Goal: Task Accomplishment & Management: Complete application form

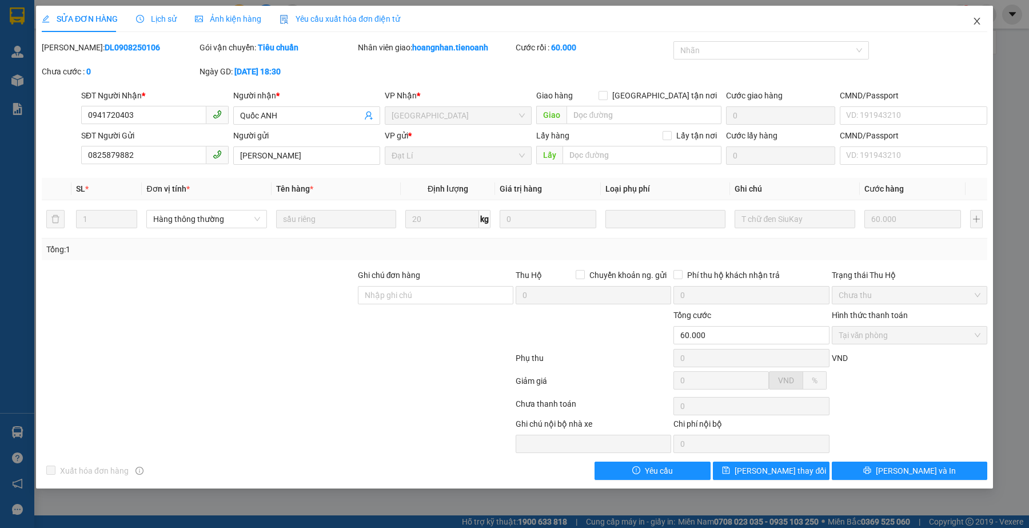
click at [975, 20] on icon "close" at bounding box center [976, 21] width 9 height 9
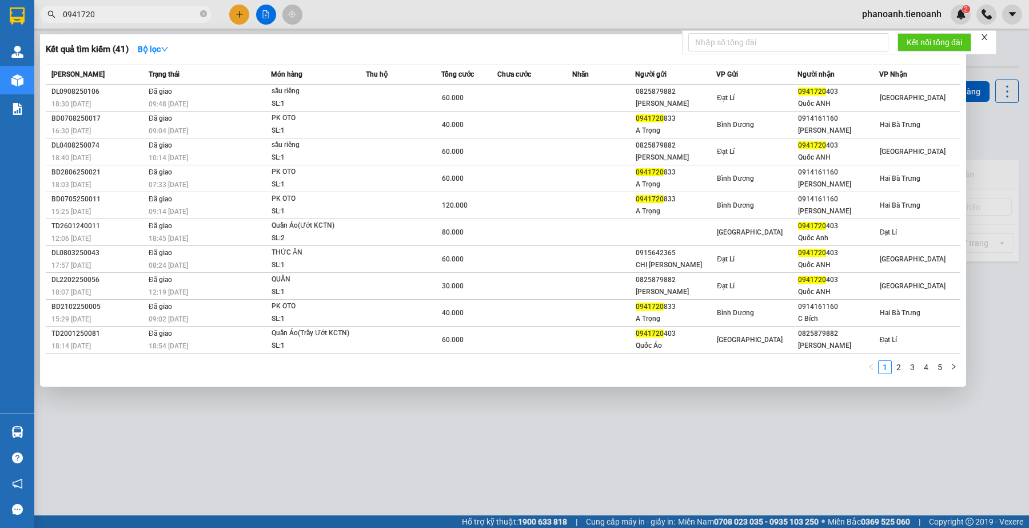
click at [149, 13] on input "0941720" at bounding box center [130, 14] width 135 height 13
paste input "03713523"
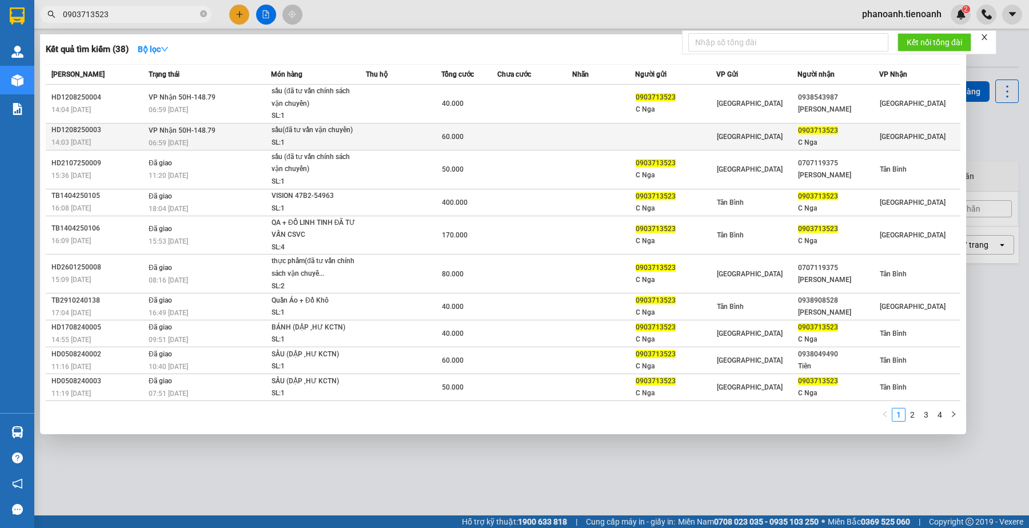
type input "0903713523"
click at [841, 134] on div "0903713523" at bounding box center [838, 131] width 80 height 12
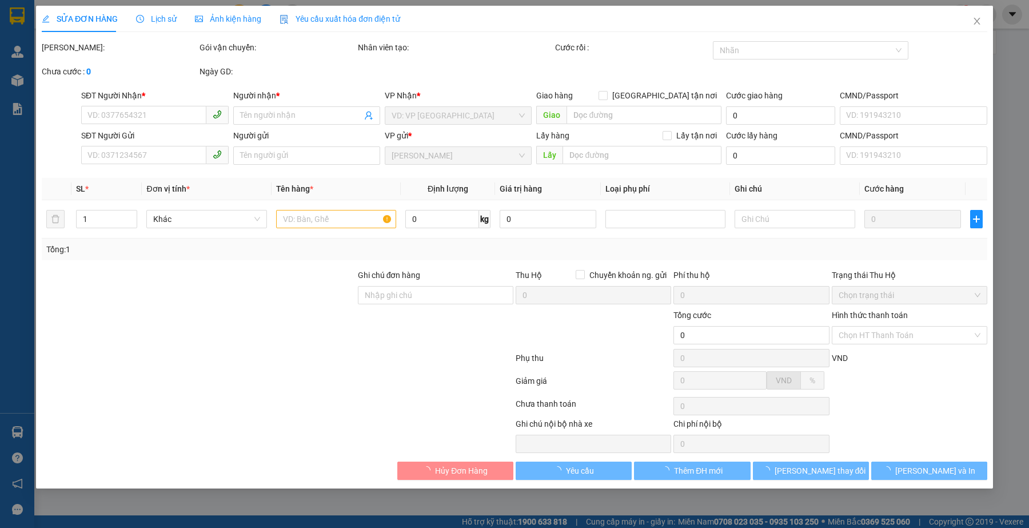
type input "0903713523"
type input "C Nga"
type input "066188015174"
type input "ng gởi là ng nhận"
type input "60.000"
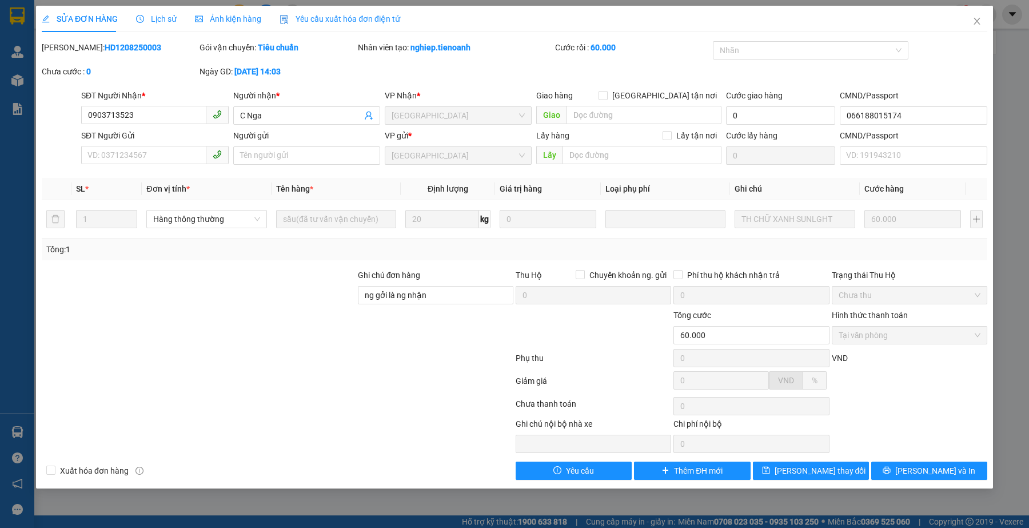
click at [154, 24] on div "Lịch sử" at bounding box center [156, 19] width 41 height 13
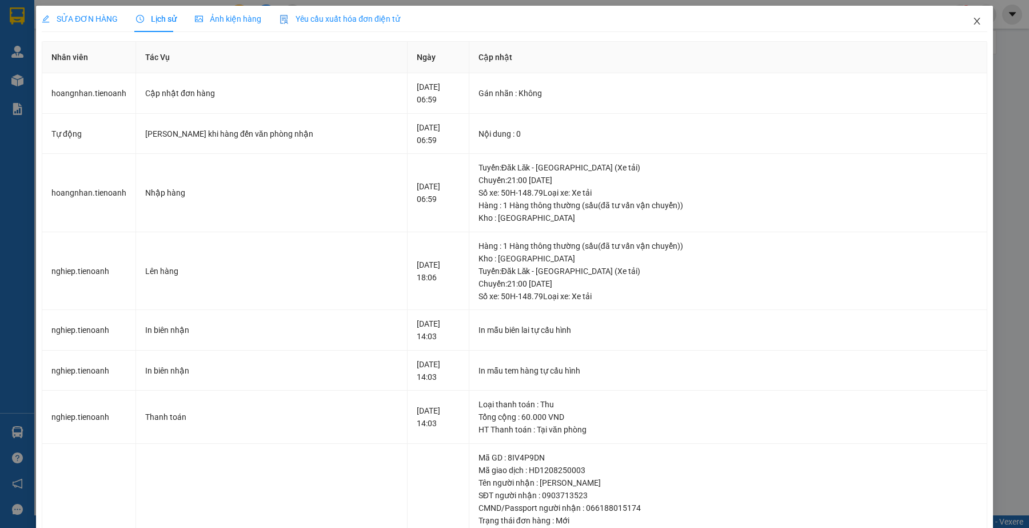
click at [972, 18] on icon "close" at bounding box center [976, 21] width 9 height 9
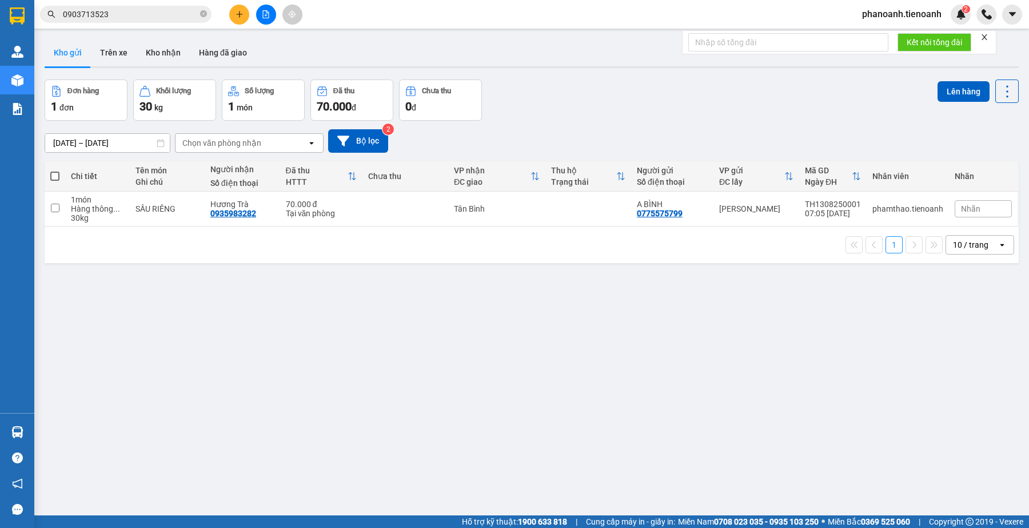
click at [161, 16] on input "0903713523" at bounding box center [130, 14] width 135 height 13
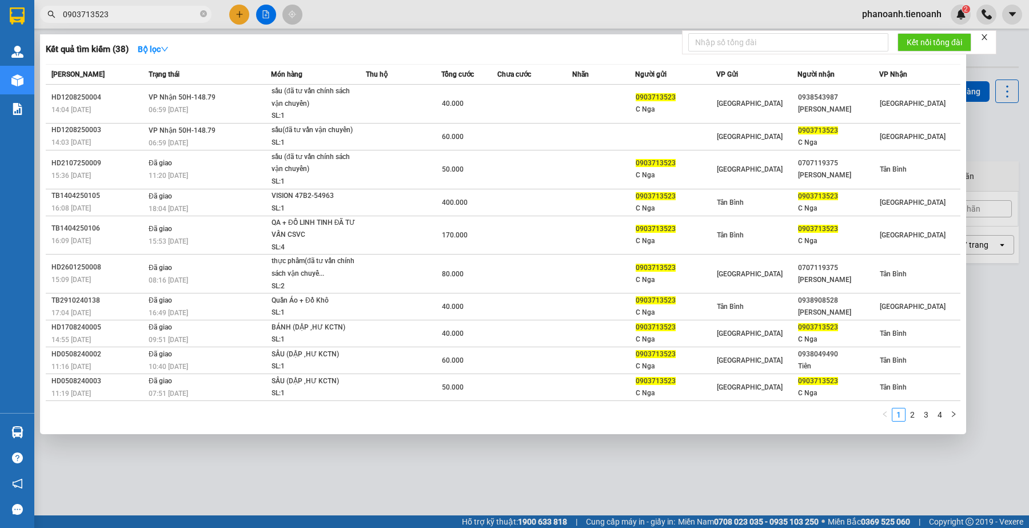
click at [118, 12] on input "0903713523" at bounding box center [130, 14] width 135 height 13
paste input "46396747"
click at [118, 12] on input "0946396747" at bounding box center [130, 14] width 135 height 13
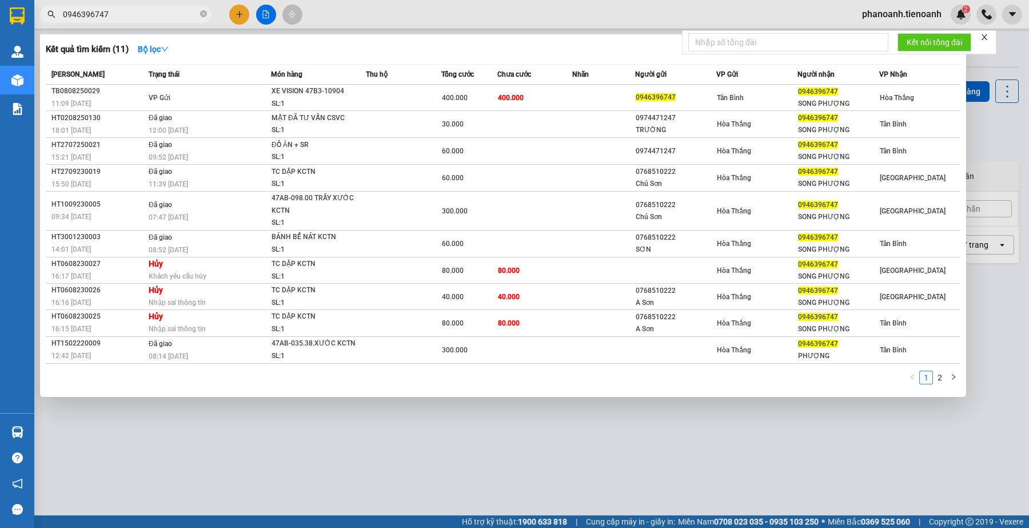
type input "0946396747"
